Goal: Task Accomplishment & Management: Manage account settings

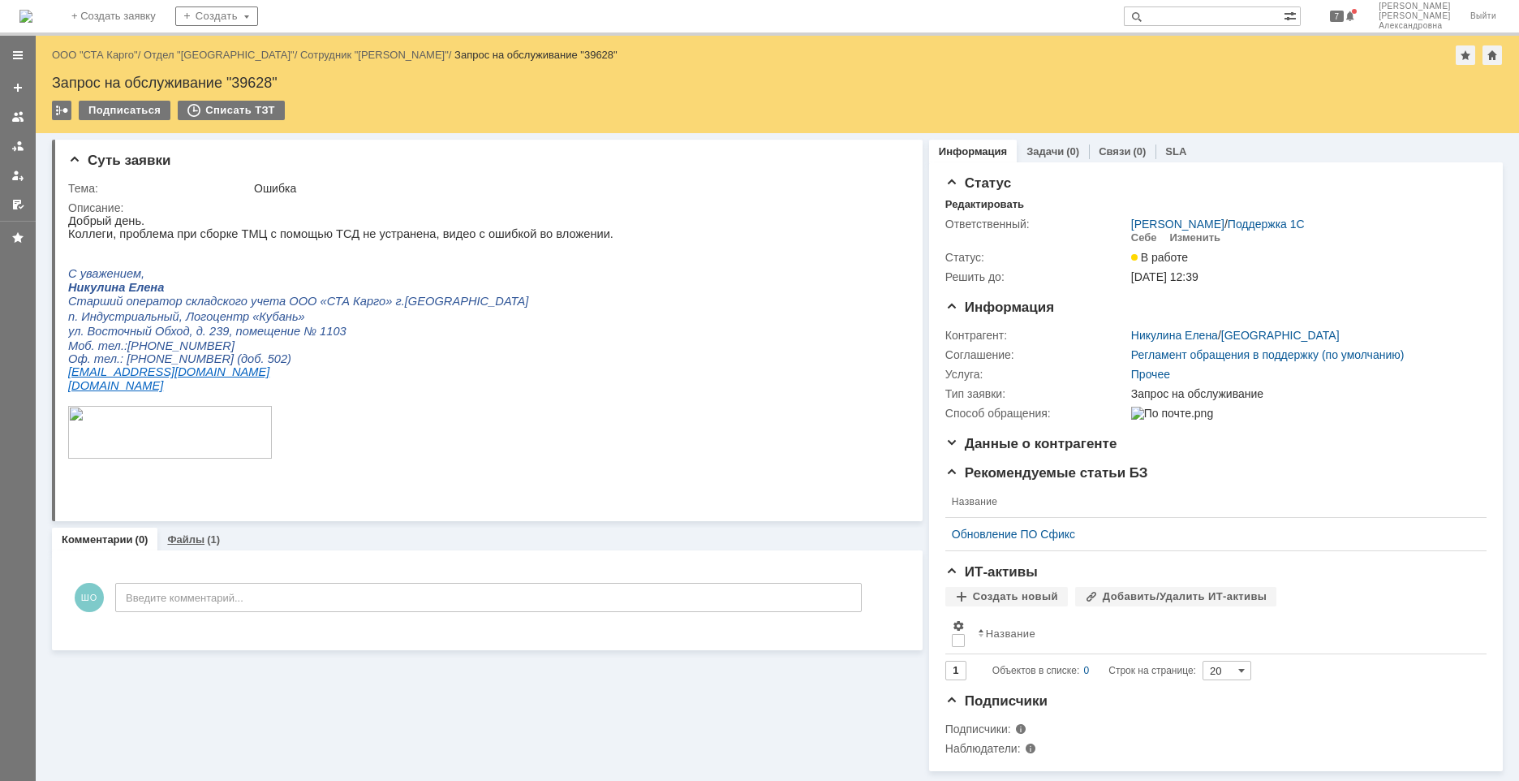
click at [193, 542] on link "Файлы" at bounding box center [185, 539] width 37 height 12
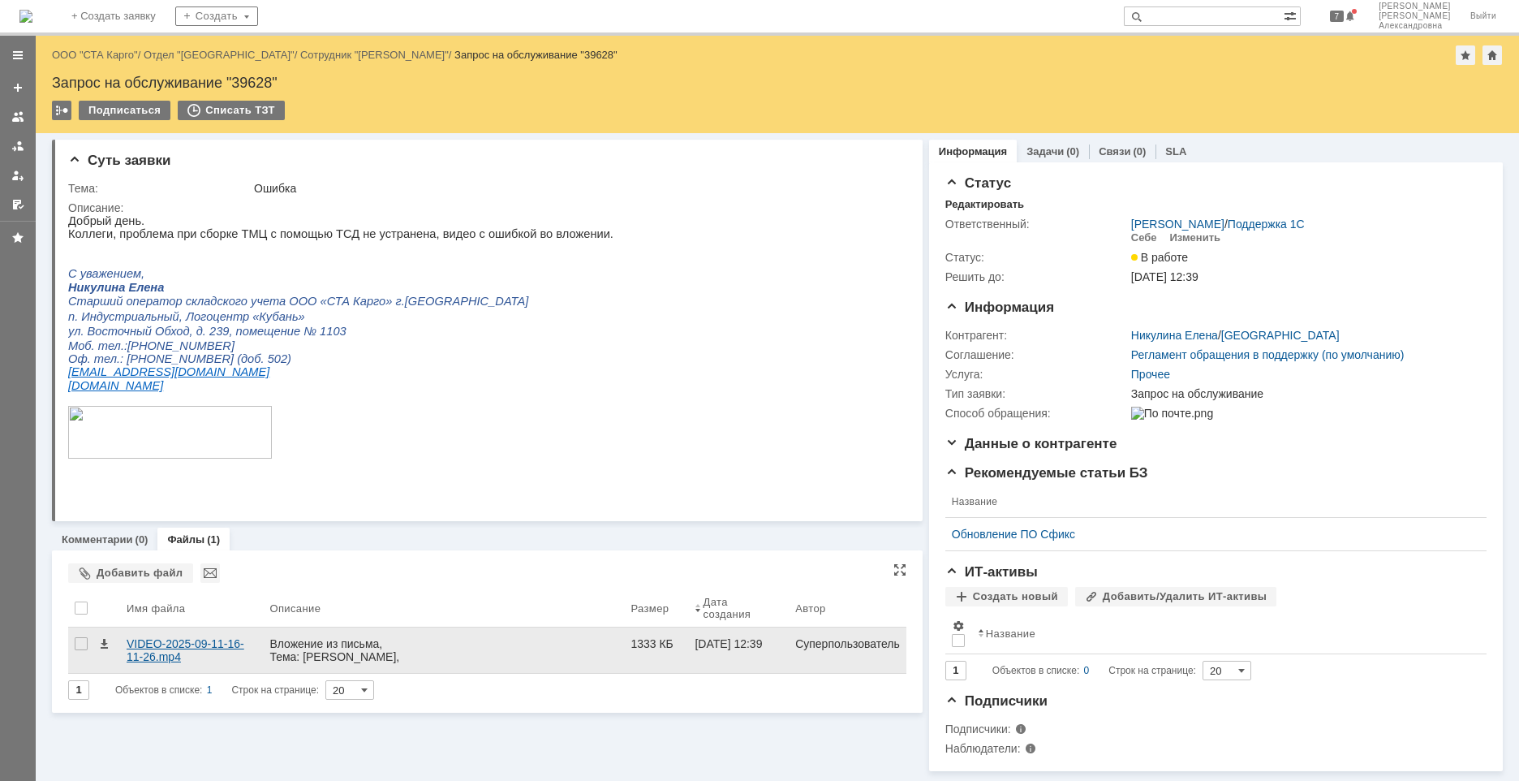
click at [188, 643] on div "VIDEO-2025-09-11-16-11-26.mp4" at bounding box center [192, 650] width 130 height 26
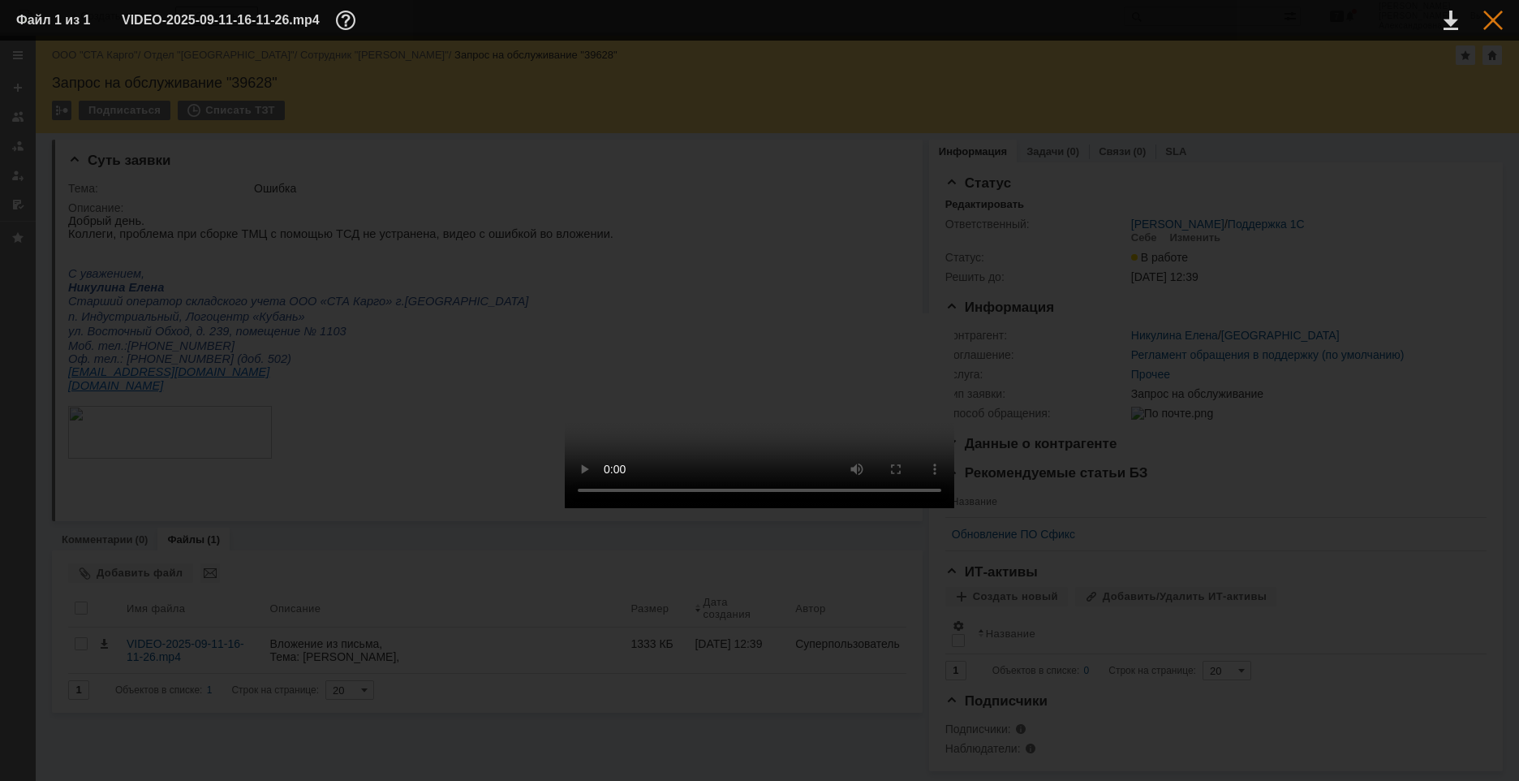
click at [1491, 19] on div at bounding box center [1492, 20] width 19 height 19
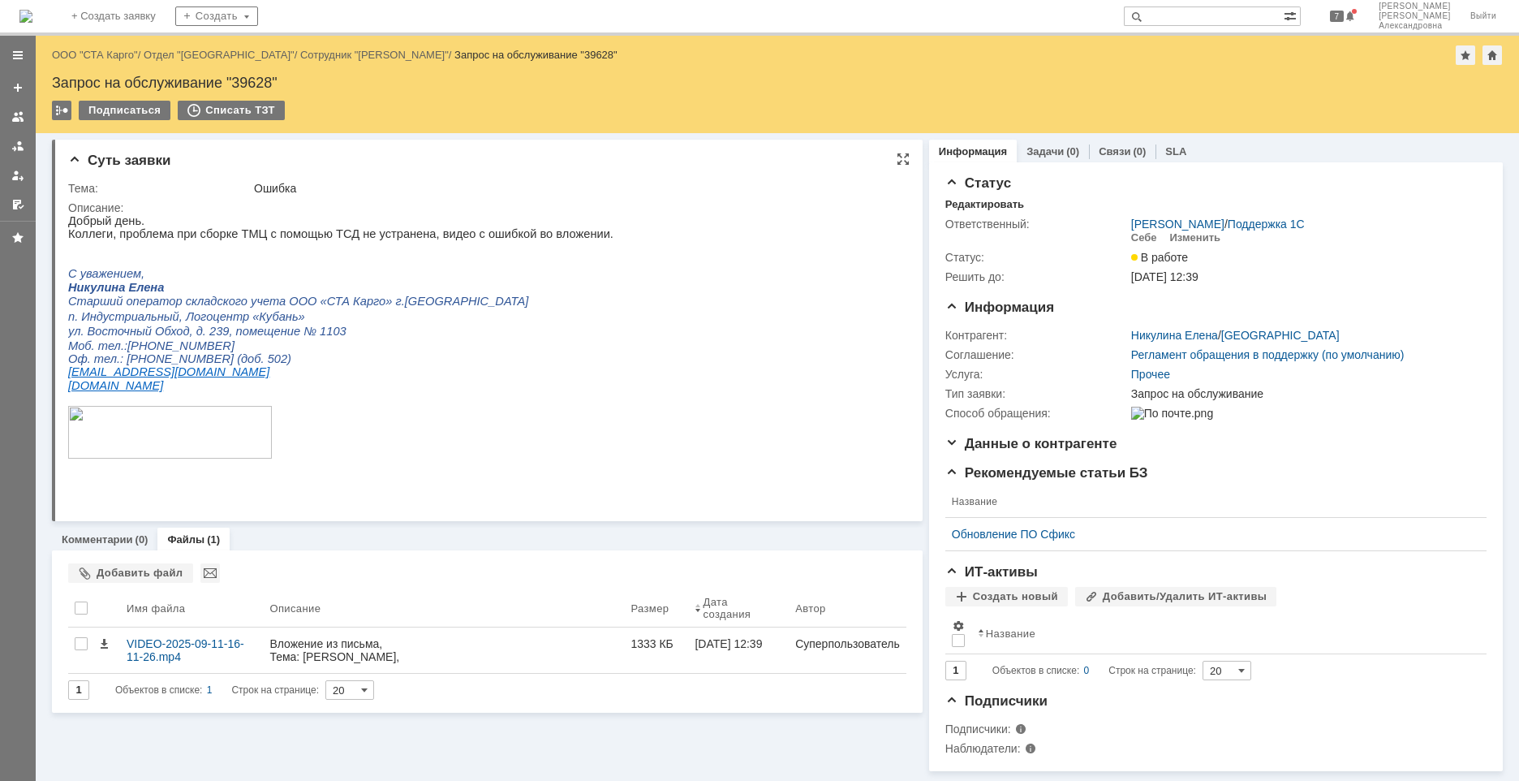
scroll to position [7, 0]
click at [113, 540] on div "Комментарии (0)" at bounding box center [104, 539] width 105 height 24
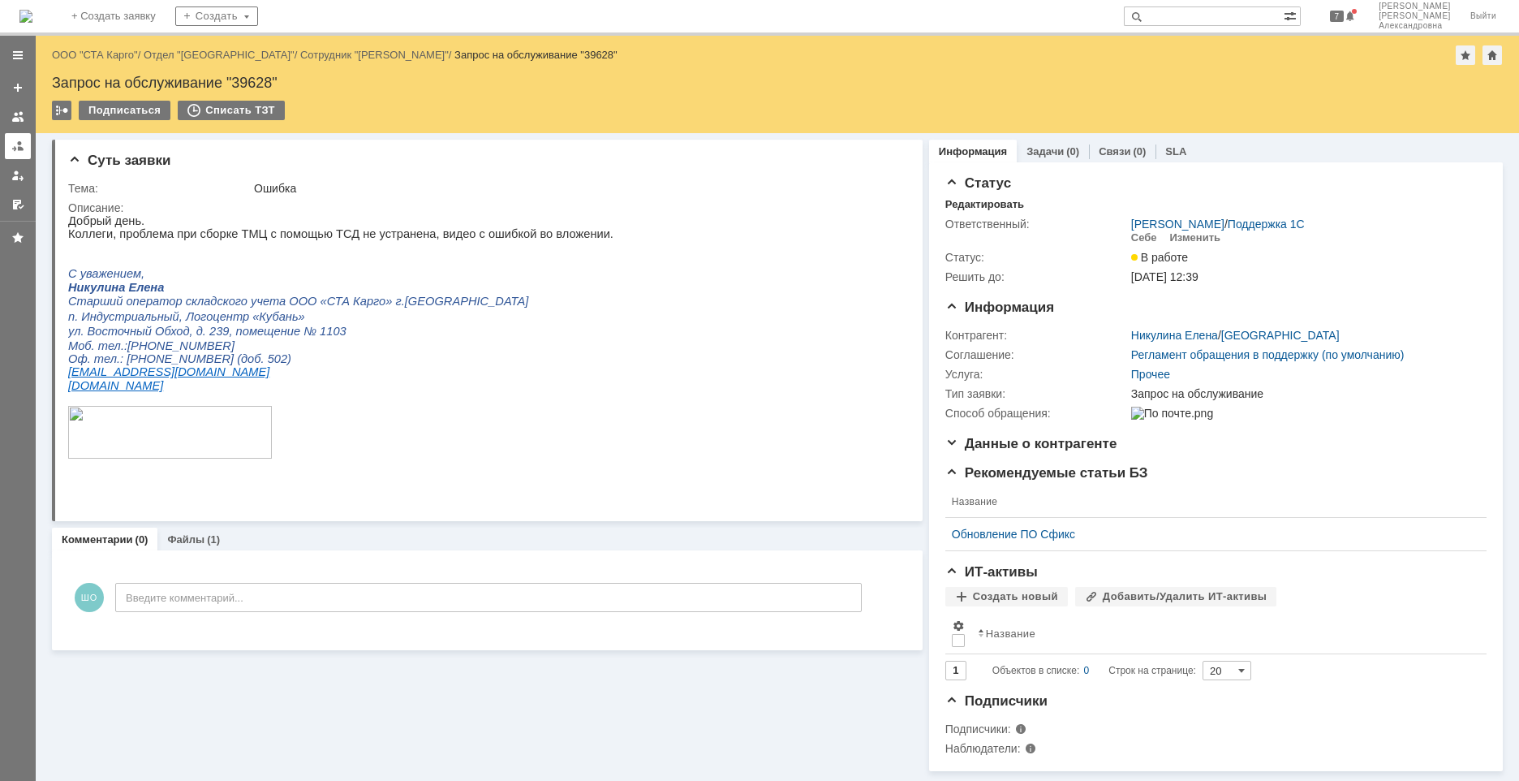
click at [15, 157] on link at bounding box center [18, 146] width 26 height 26
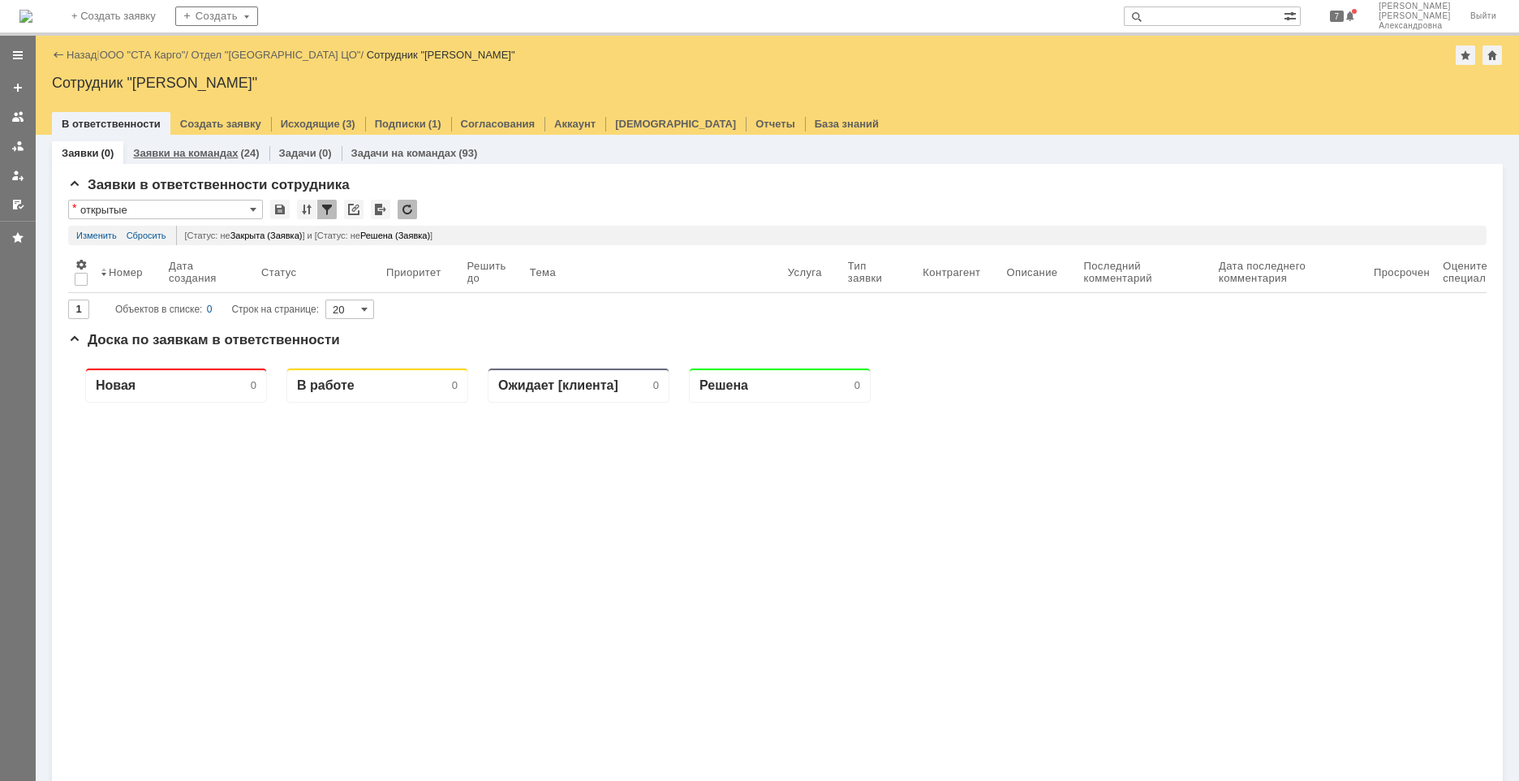
click at [181, 148] on link "Заявки на командах" at bounding box center [185, 153] width 105 height 12
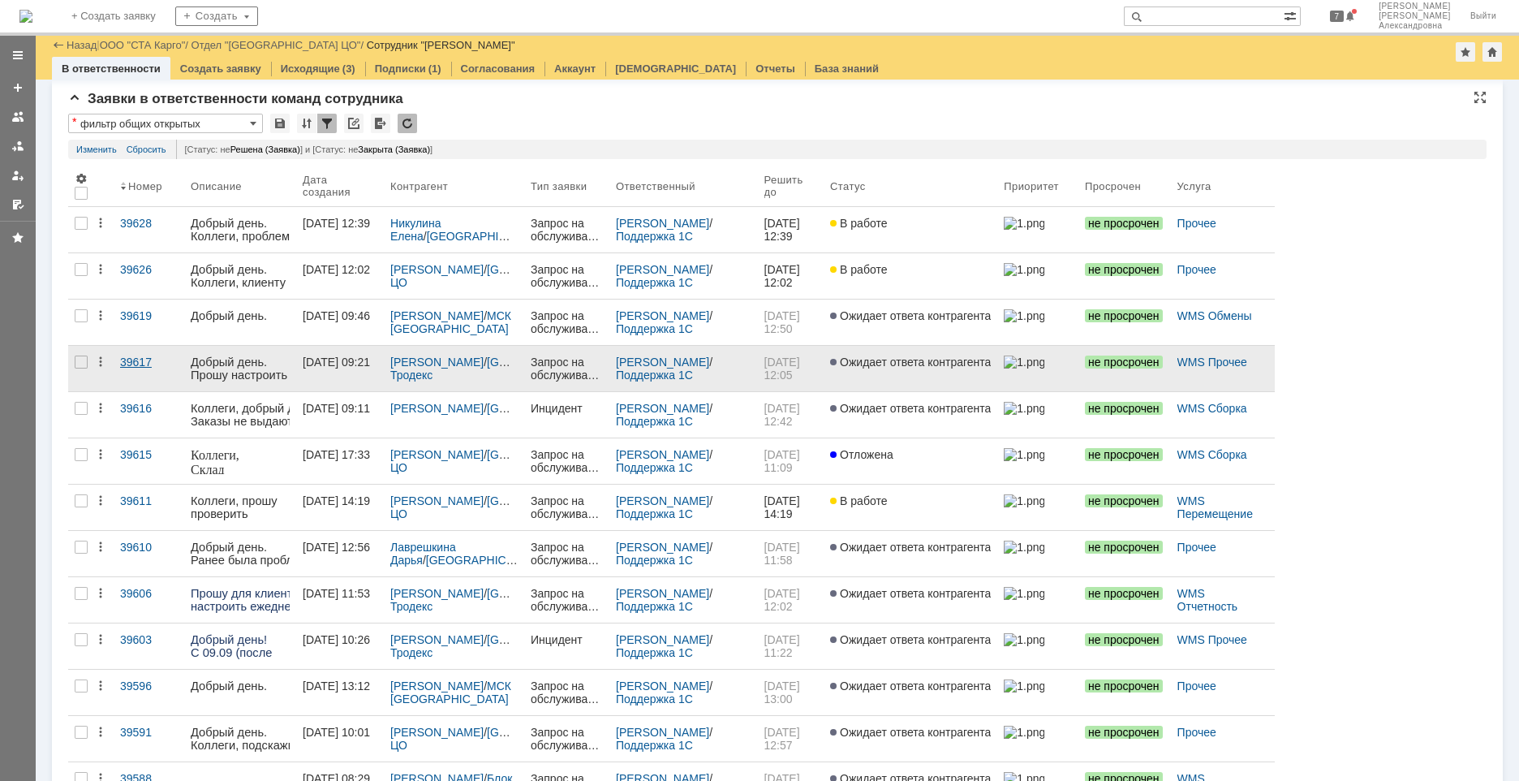
scroll to position [22, 0]
